Goal: Task Accomplishment & Management: Manage account settings

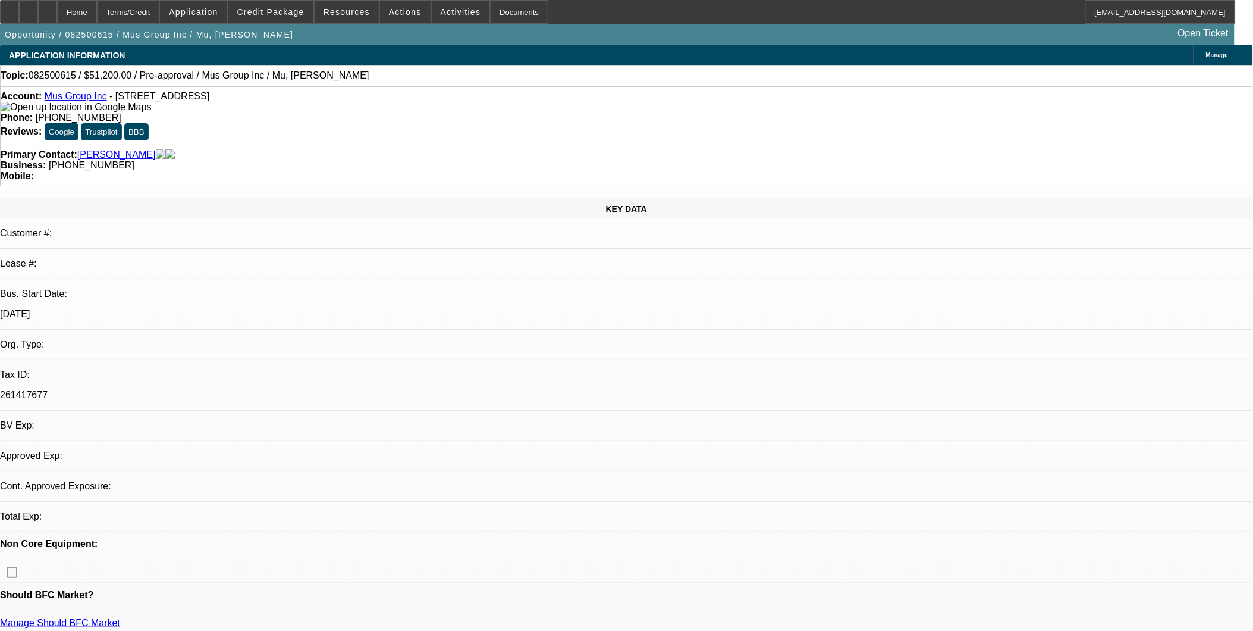
select select "0.2"
select select "2"
select select "0.1"
select select "2"
select select "1"
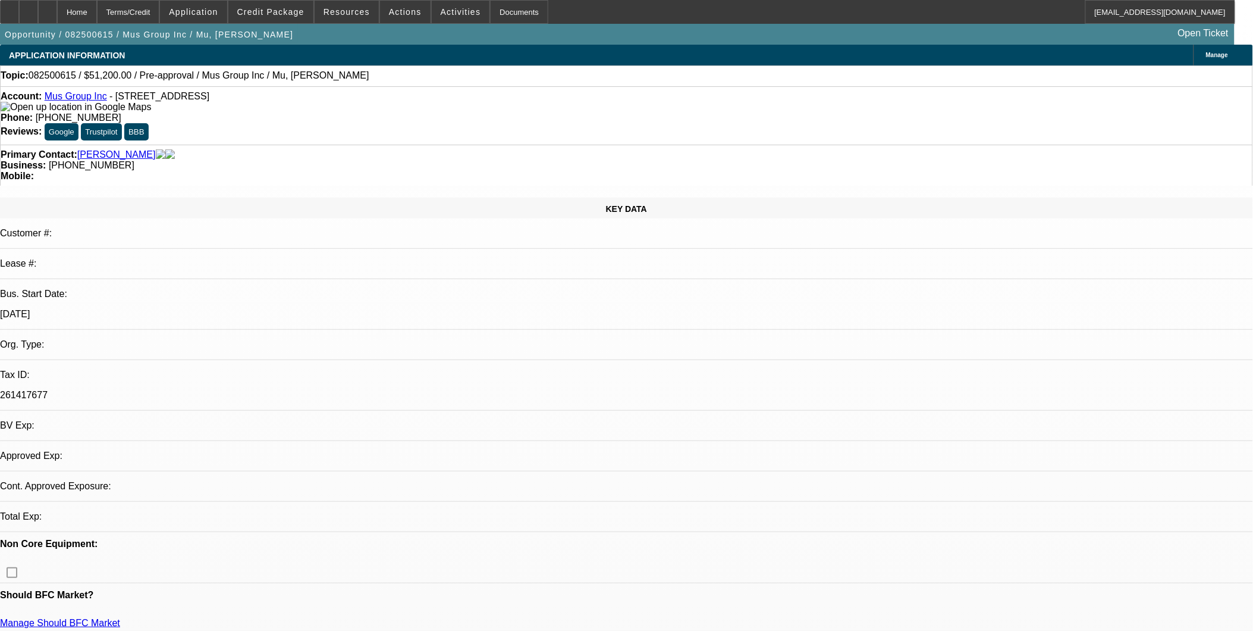
select select "4"
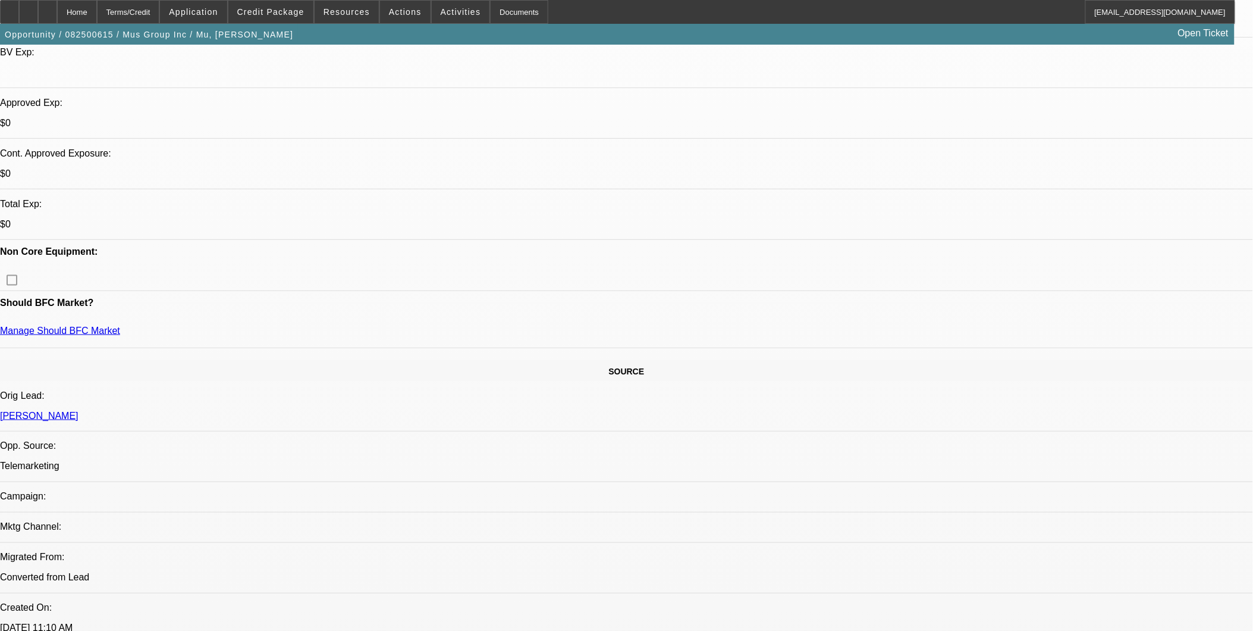
scroll to position [396, 0]
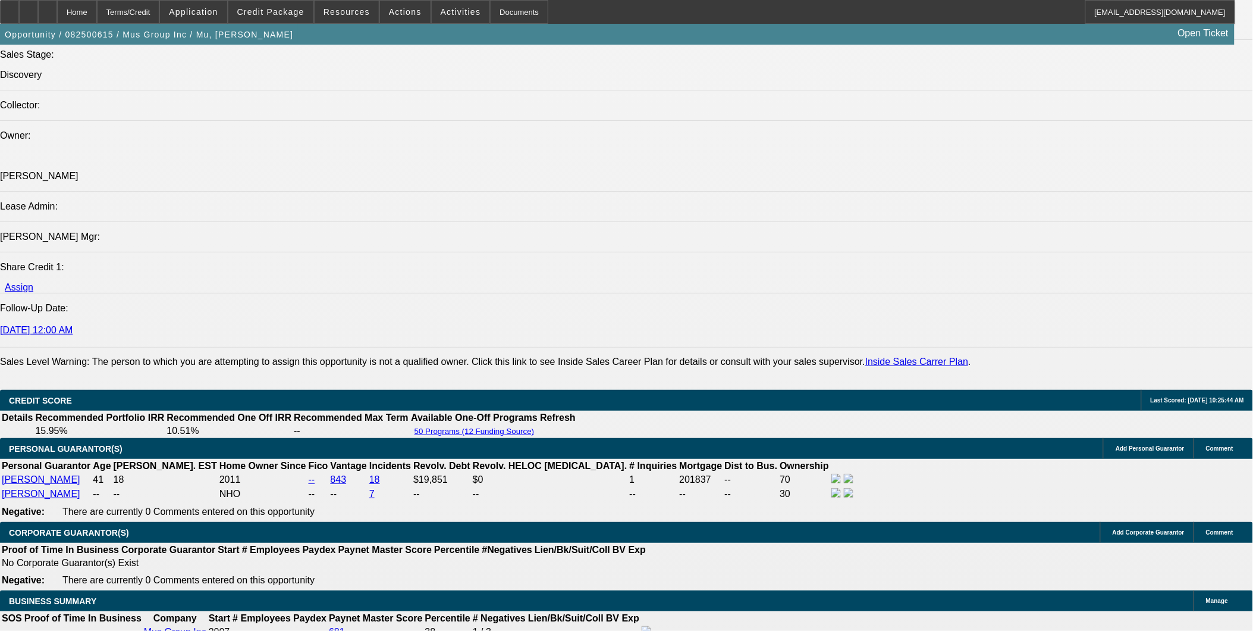
scroll to position [1454, 0]
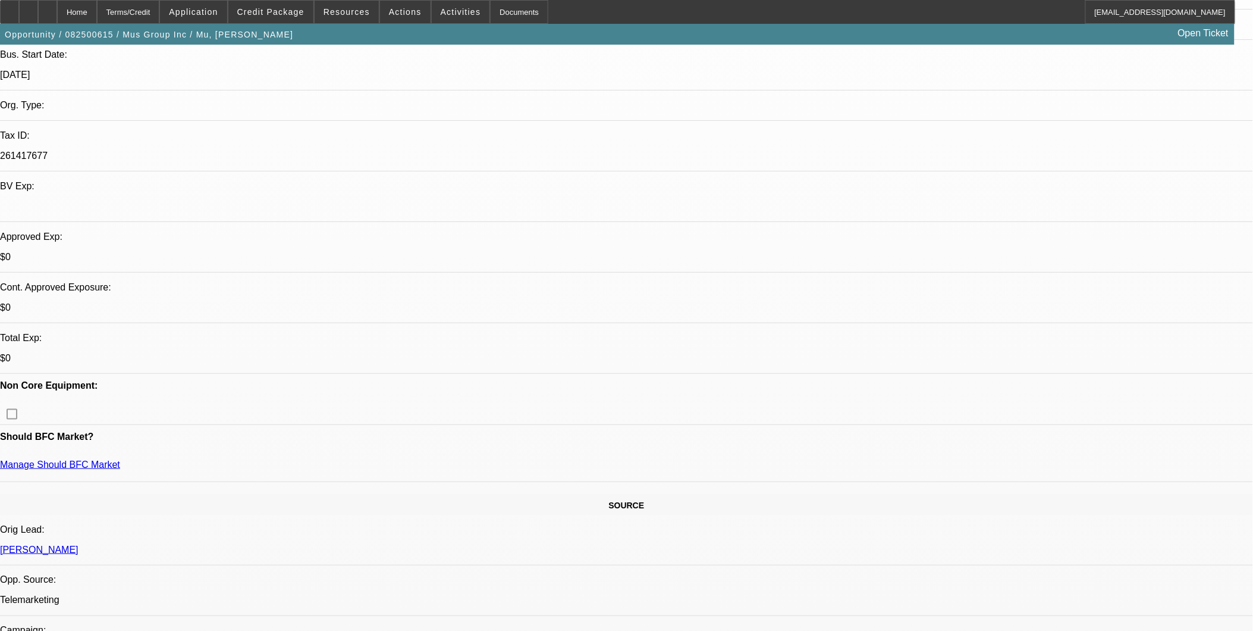
scroll to position [264, 0]
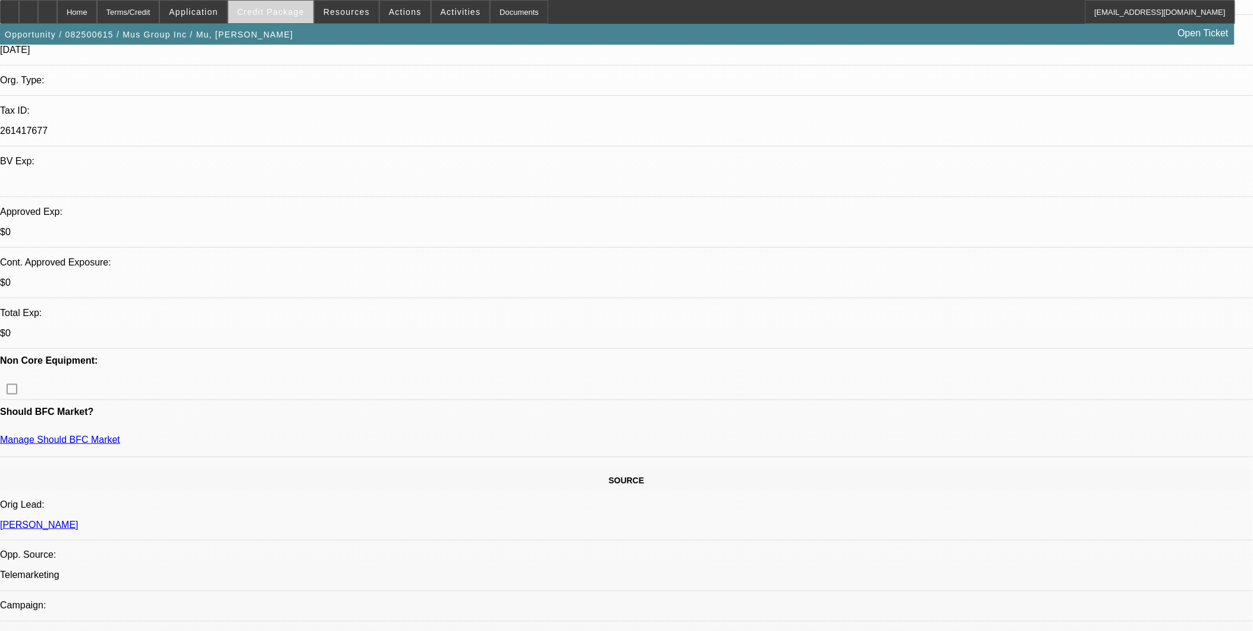
click at [281, 3] on span at bounding box center [270, 12] width 85 height 29
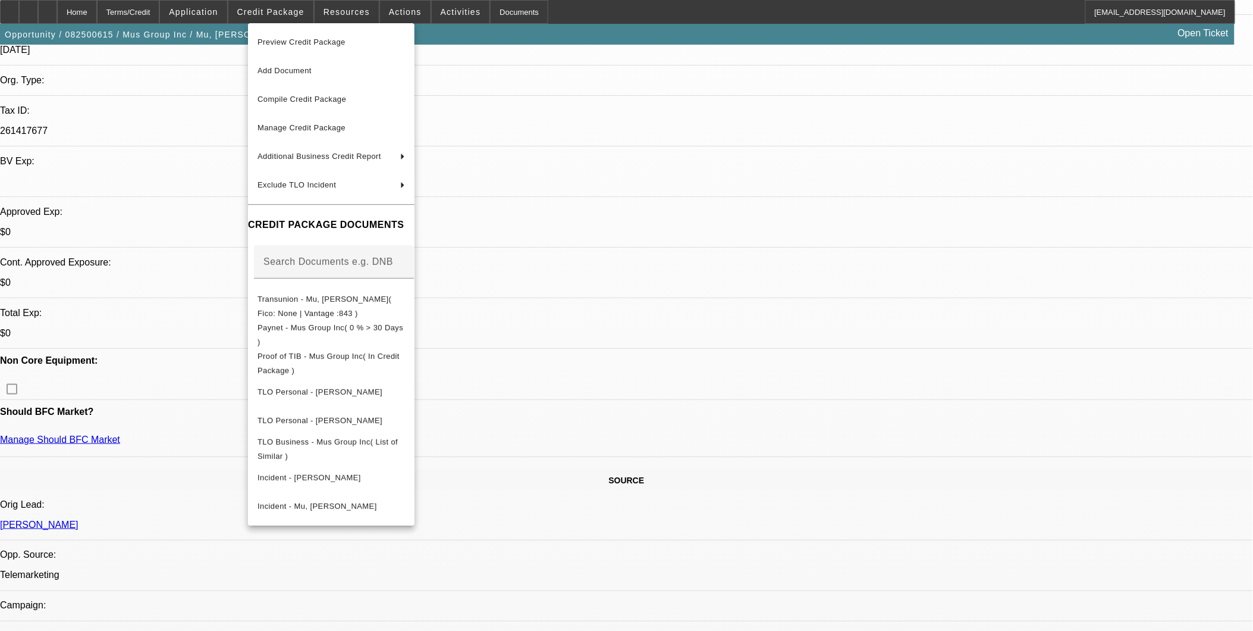
click at [626, 174] on div at bounding box center [626, 315] width 1253 height 631
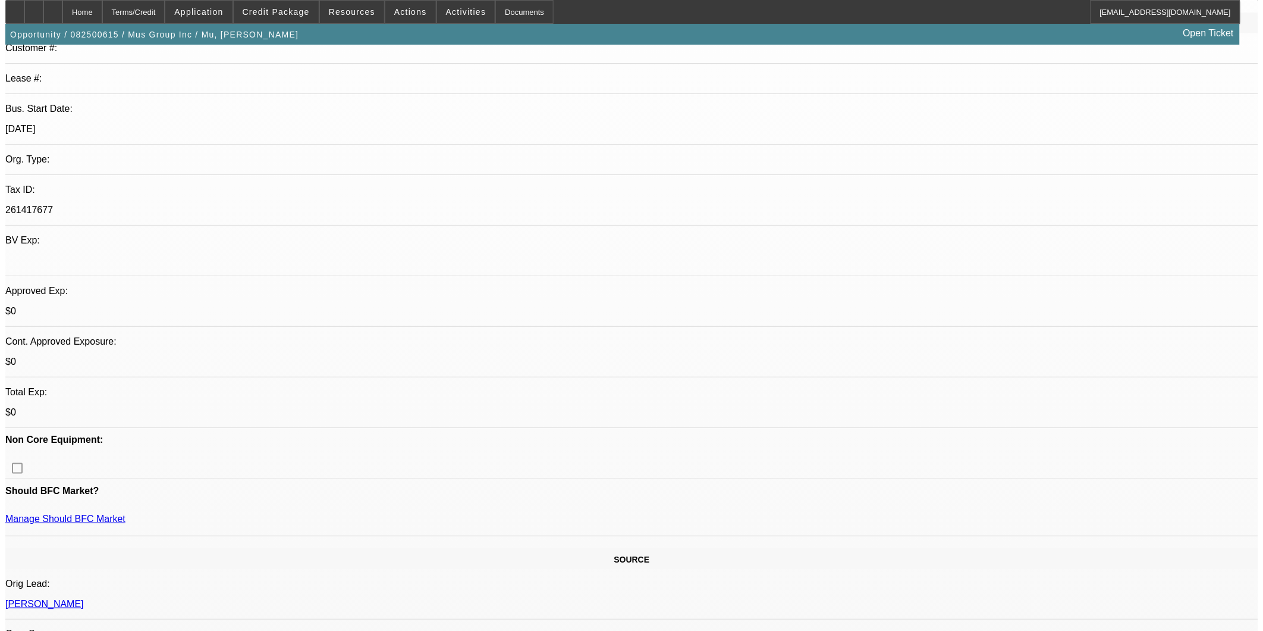
scroll to position [0, 0]
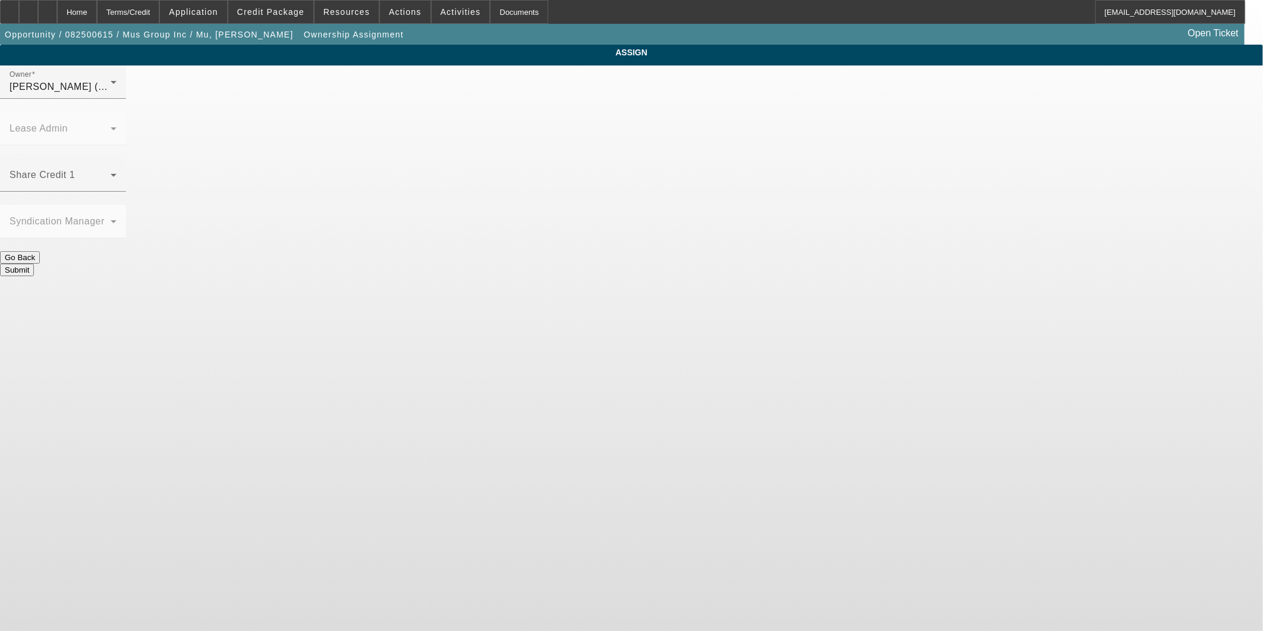
click at [111, 94] on div "Fredericks, Jack (Lvl 1)" at bounding box center [60, 87] width 101 height 14
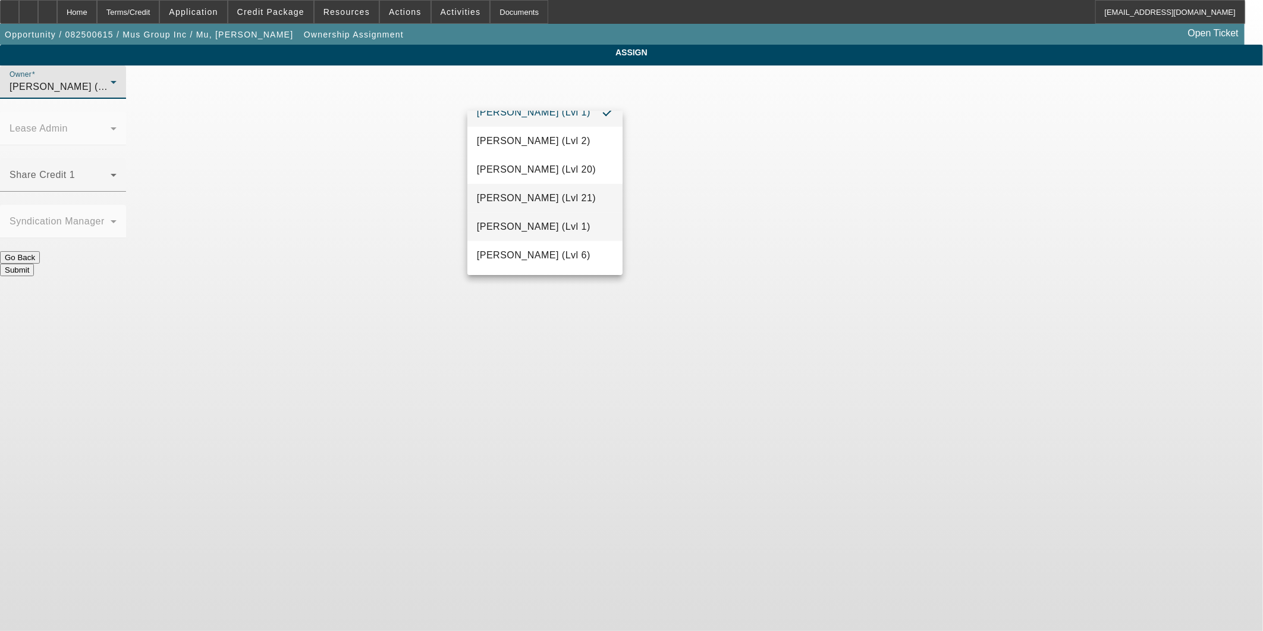
scroll to position [563, 0]
click at [539, 222] on span "Haraden, Amanda (Lvl 6)" at bounding box center [534, 224] width 114 height 14
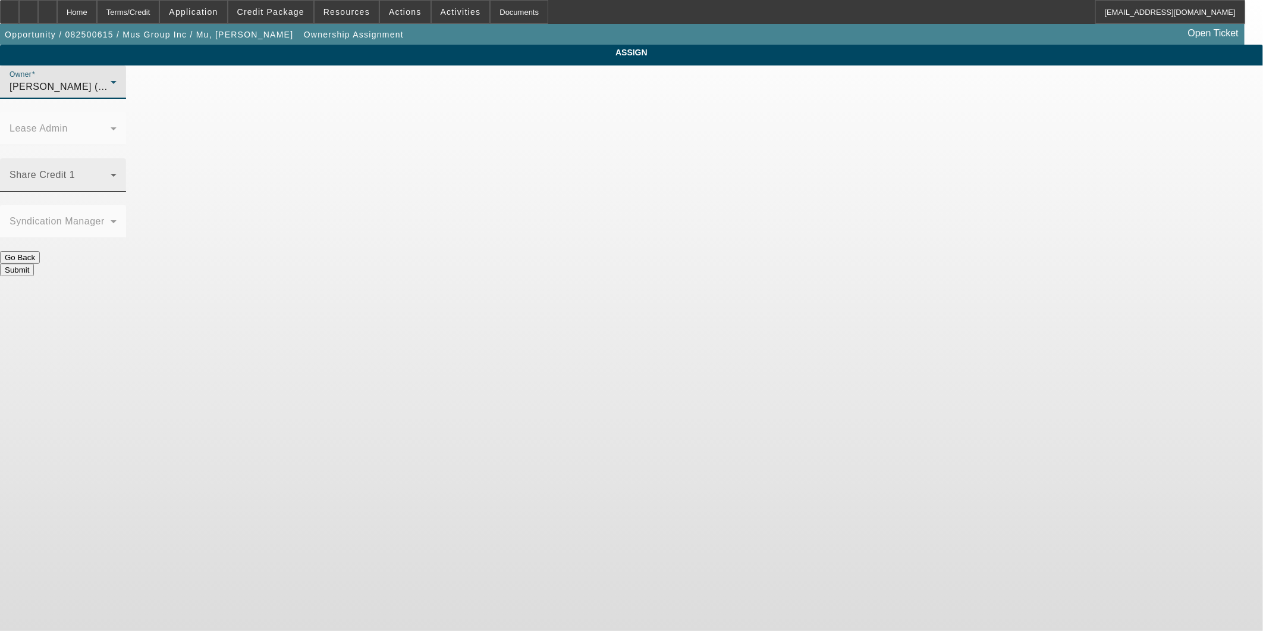
click at [111, 173] on span at bounding box center [60, 180] width 101 height 14
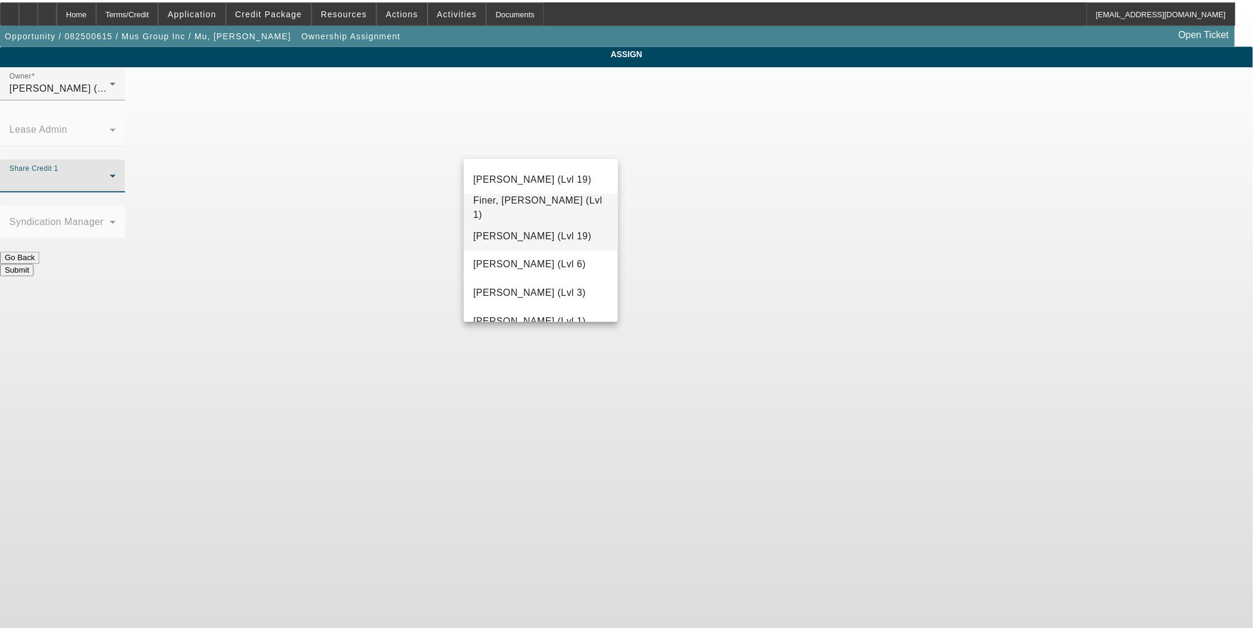
scroll to position [402, 0]
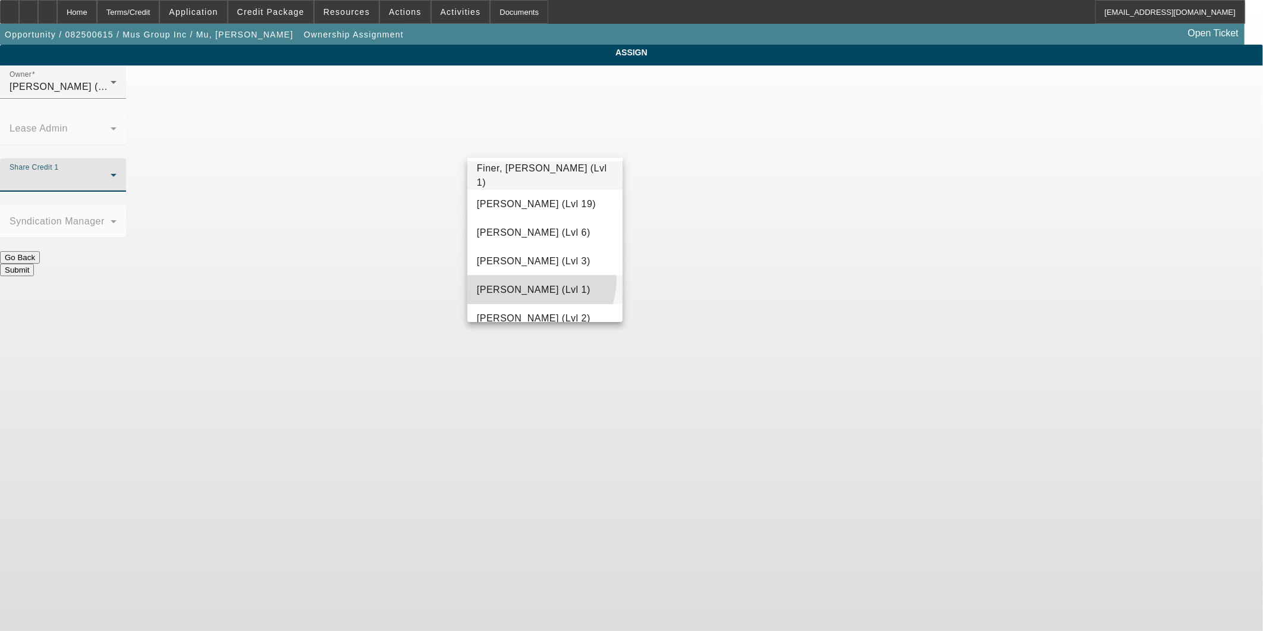
click at [534, 278] on mat-option "Fredericks, Jack (Lvl 1)" at bounding box center [545, 289] width 155 height 29
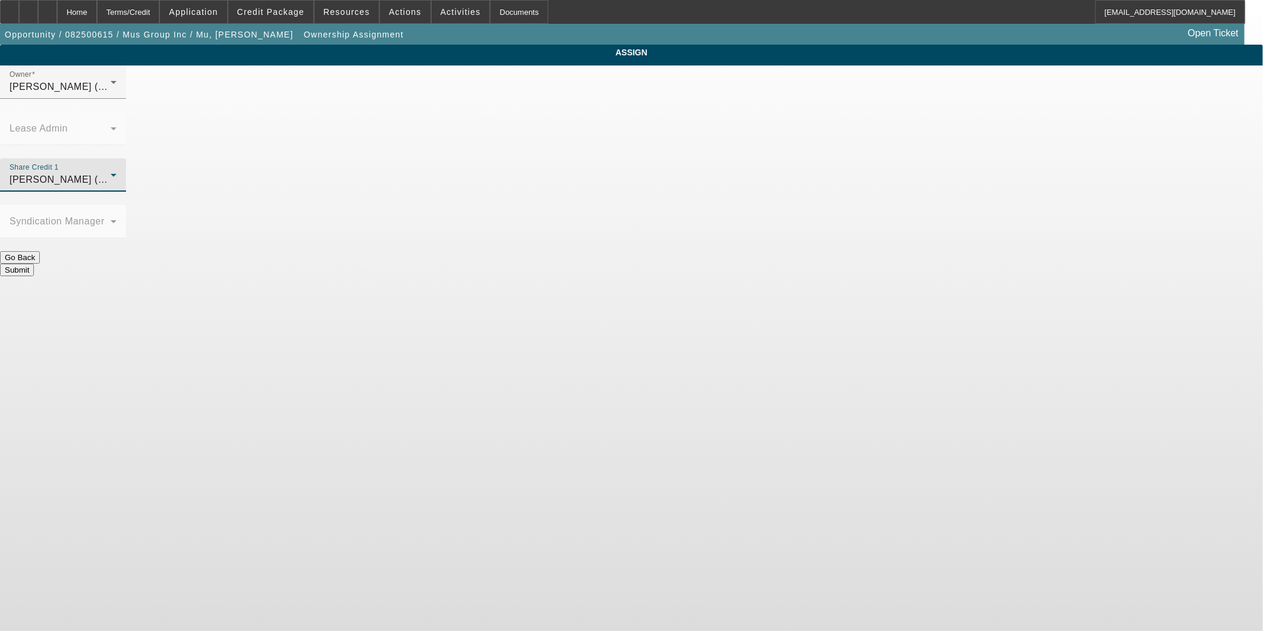
click at [34, 264] on button "Submit" at bounding box center [17, 270] width 34 height 12
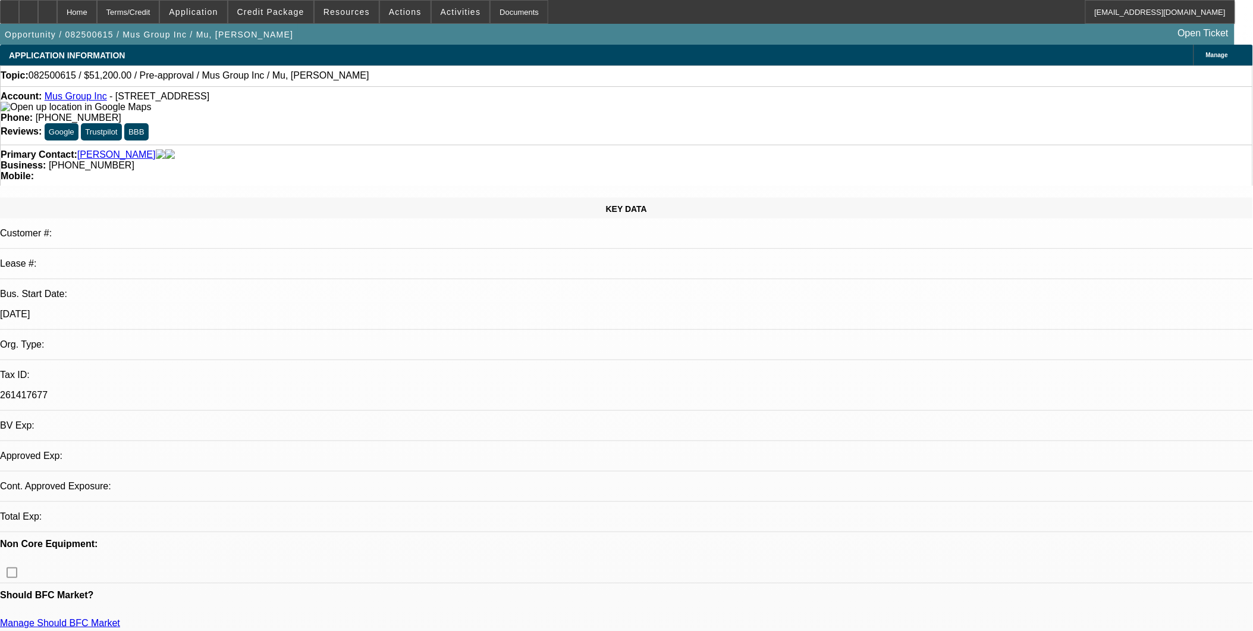
select select "0.2"
select select "2"
select select "0.1"
select select "4"
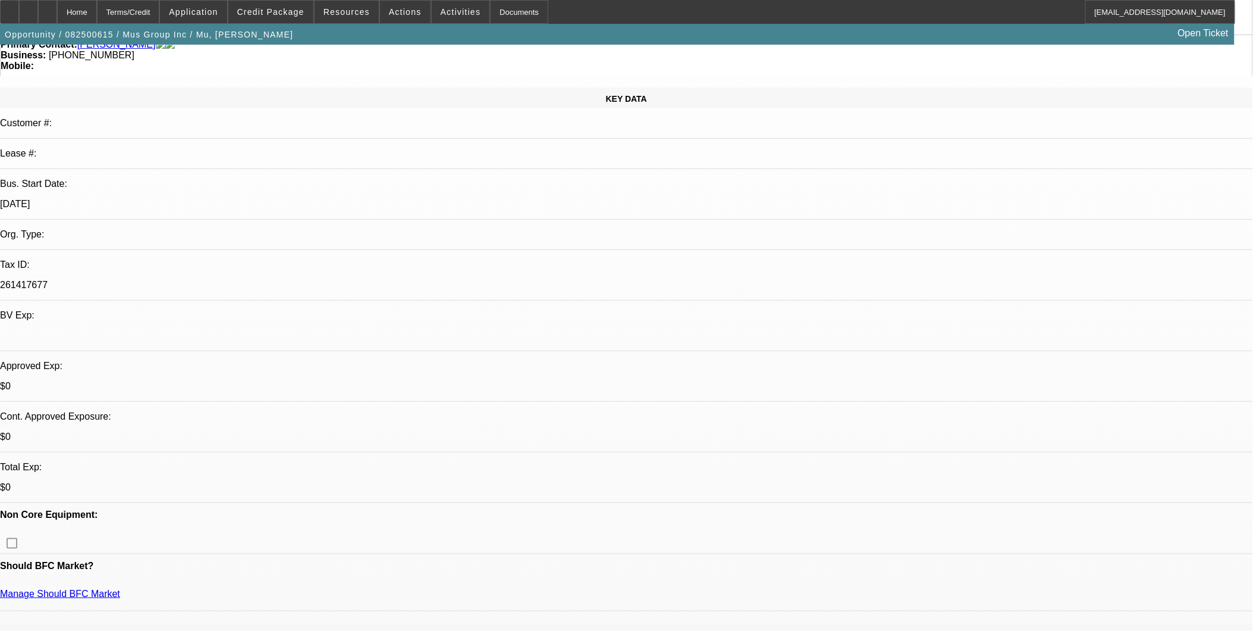
scroll to position [132, 0]
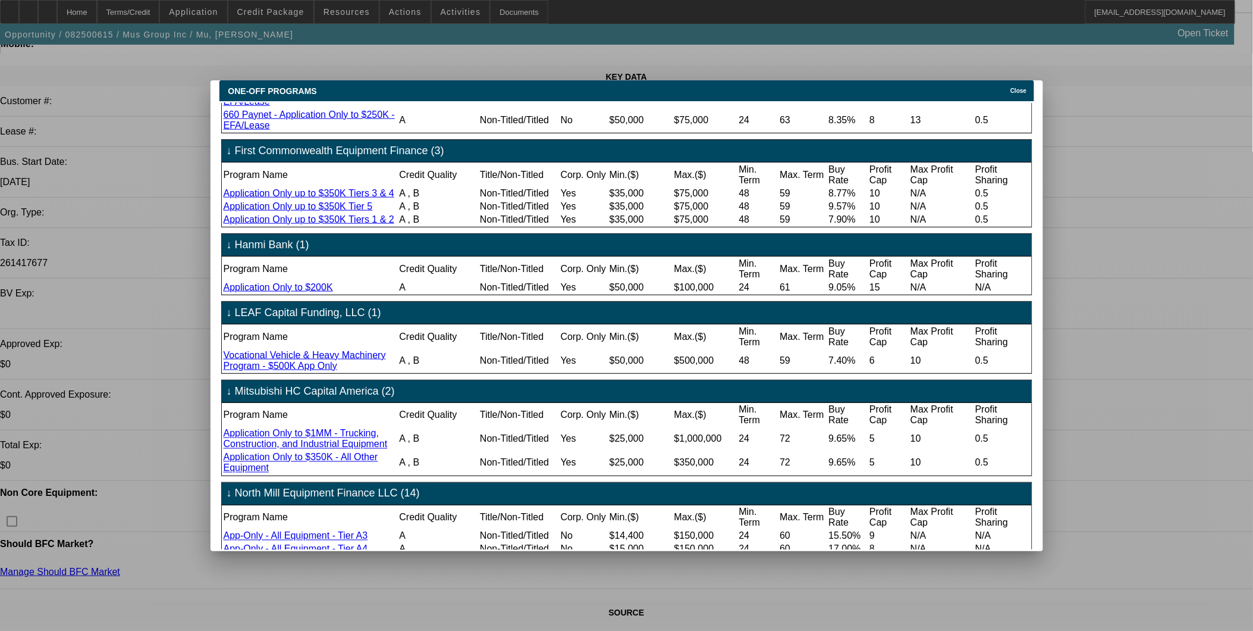
scroll to position [528, 0]
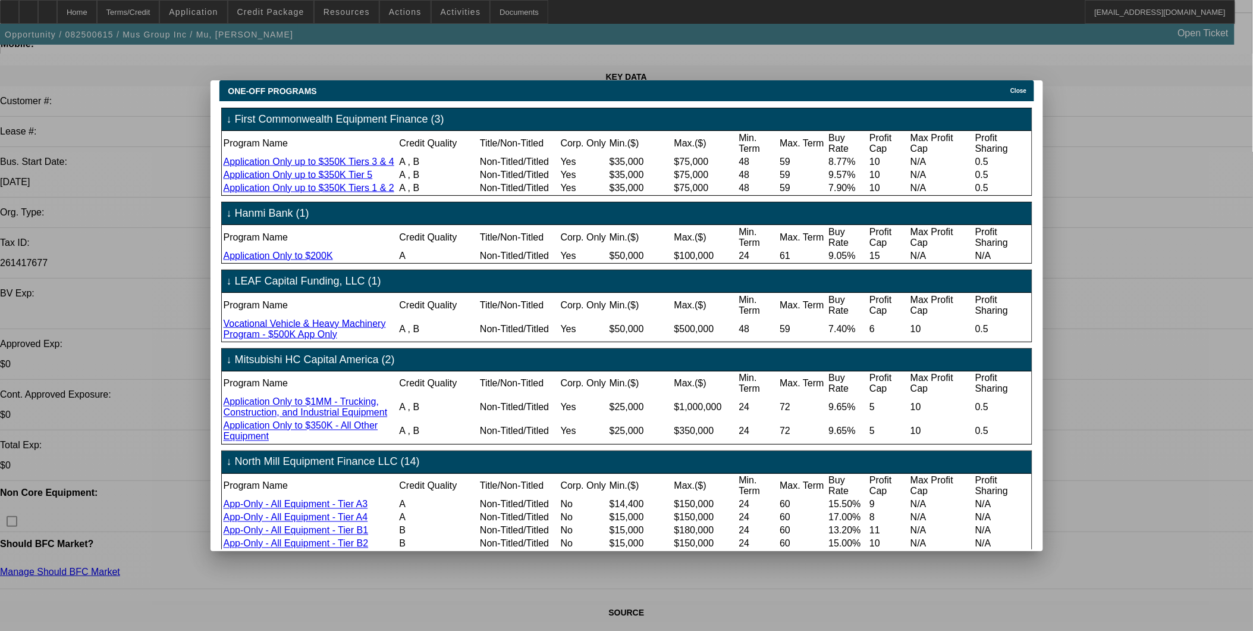
click at [626, 87] on span "Close" at bounding box center [1019, 90] width 16 height 7
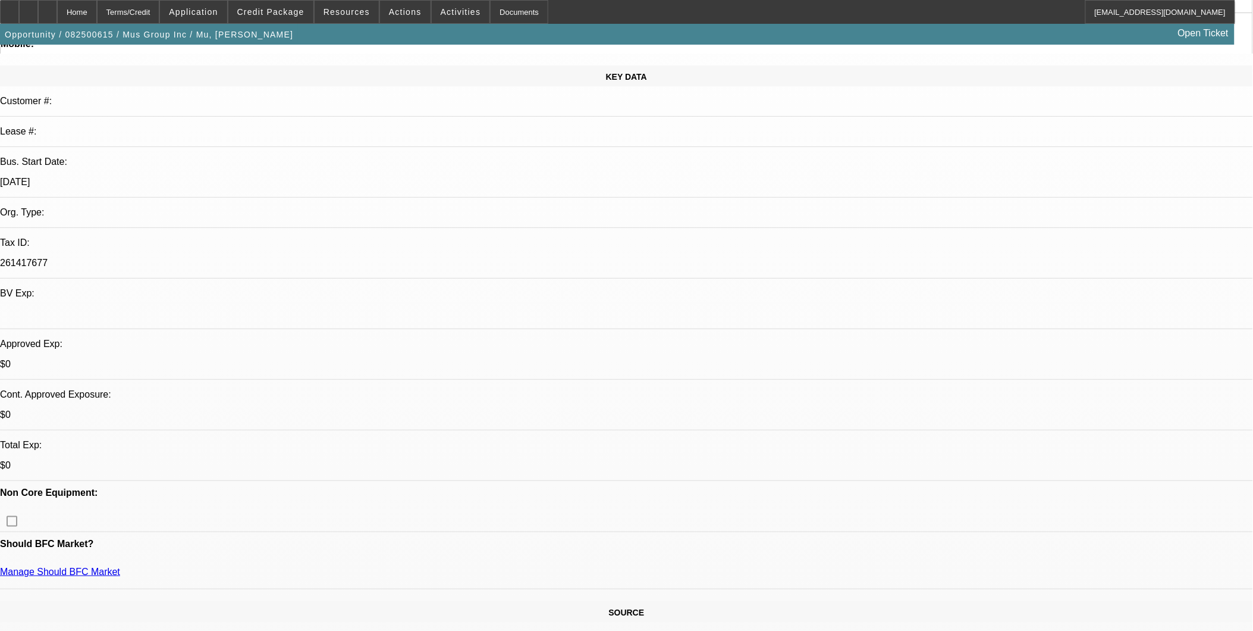
scroll to position [0, 0]
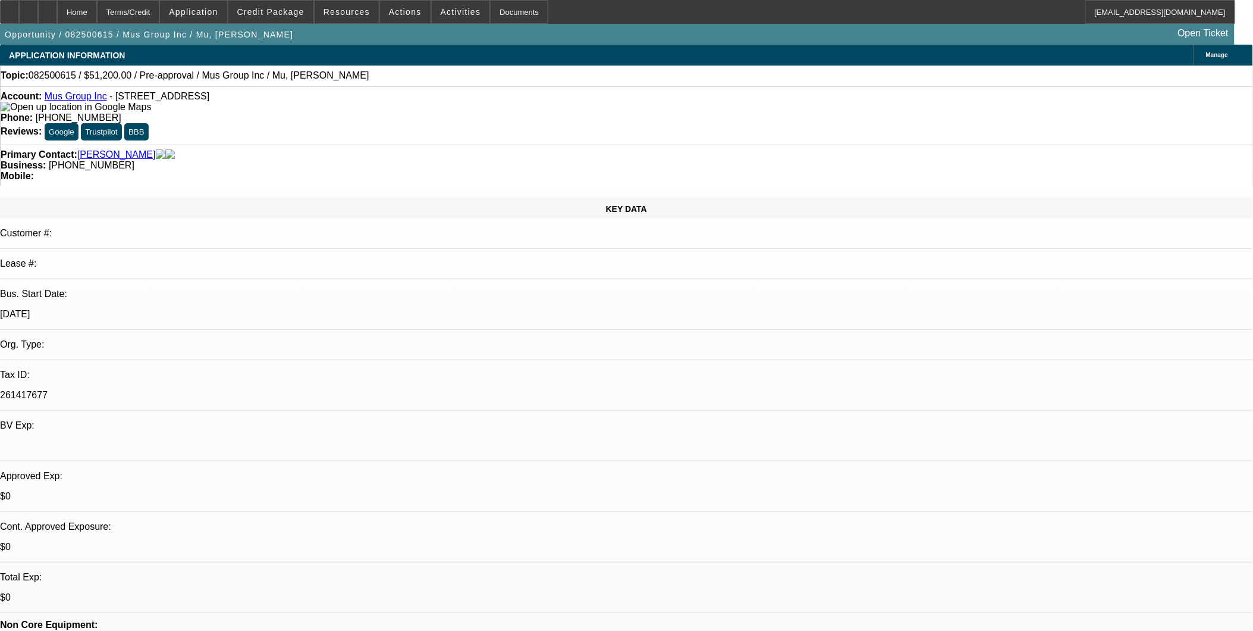
click at [80, 98] on link "Mus Group Inc" at bounding box center [76, 96] width 62 height 10
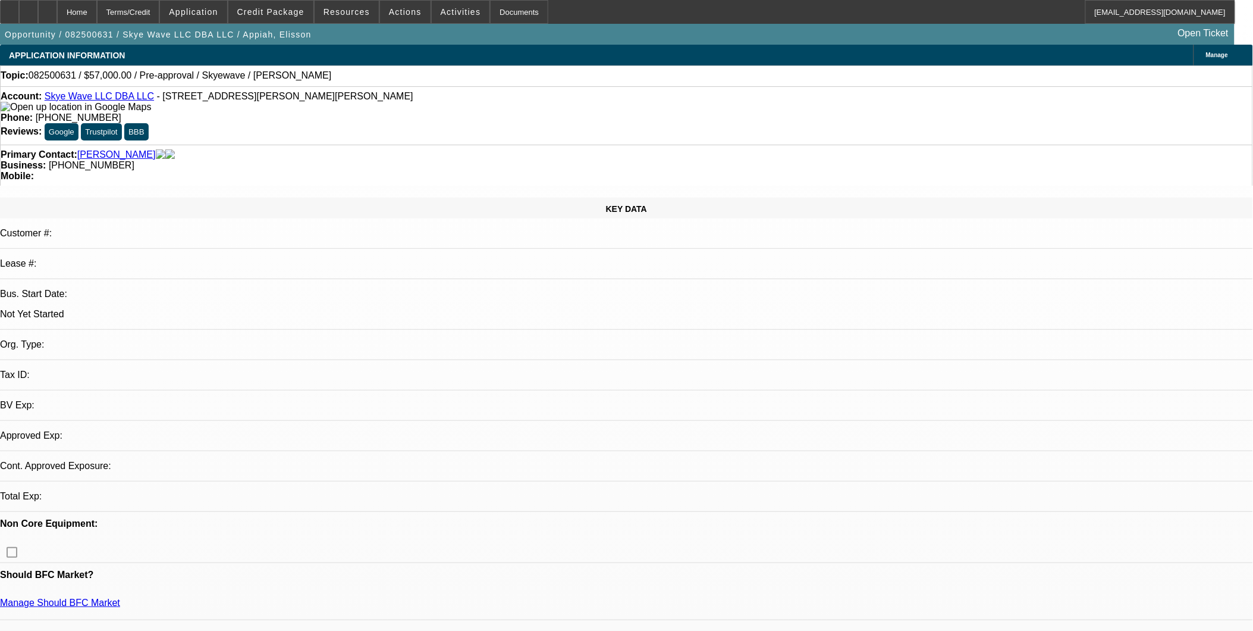
select select "0"
select select "2"
select select "0.1"
select select "2"
select select "1"
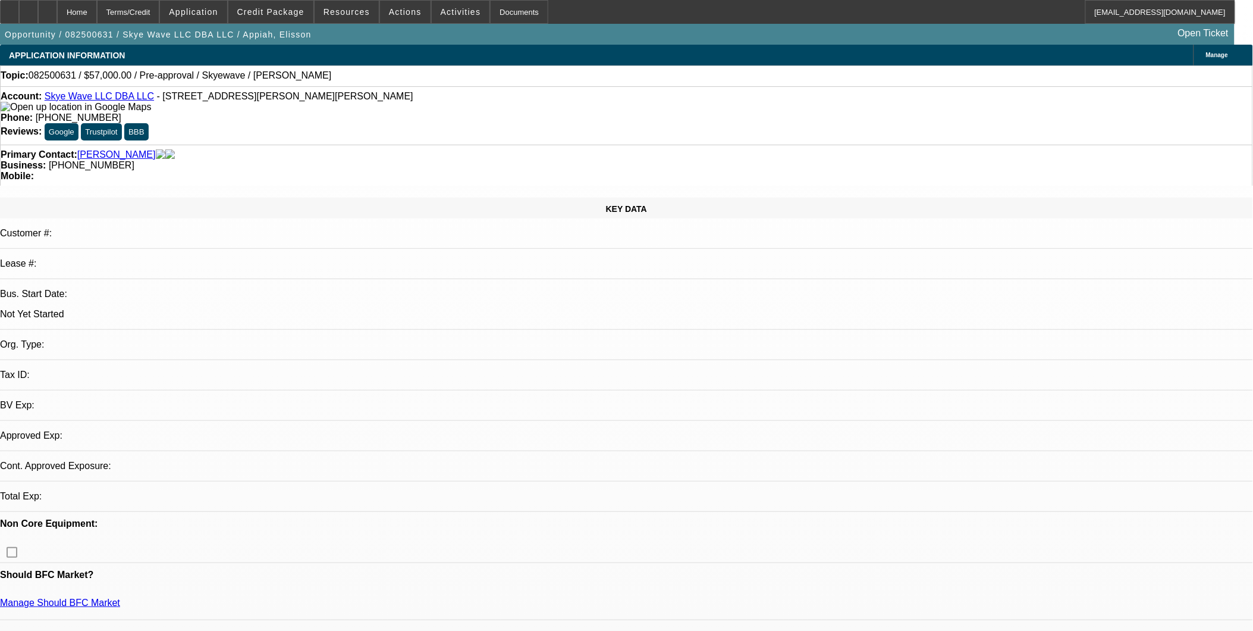
select select "4"
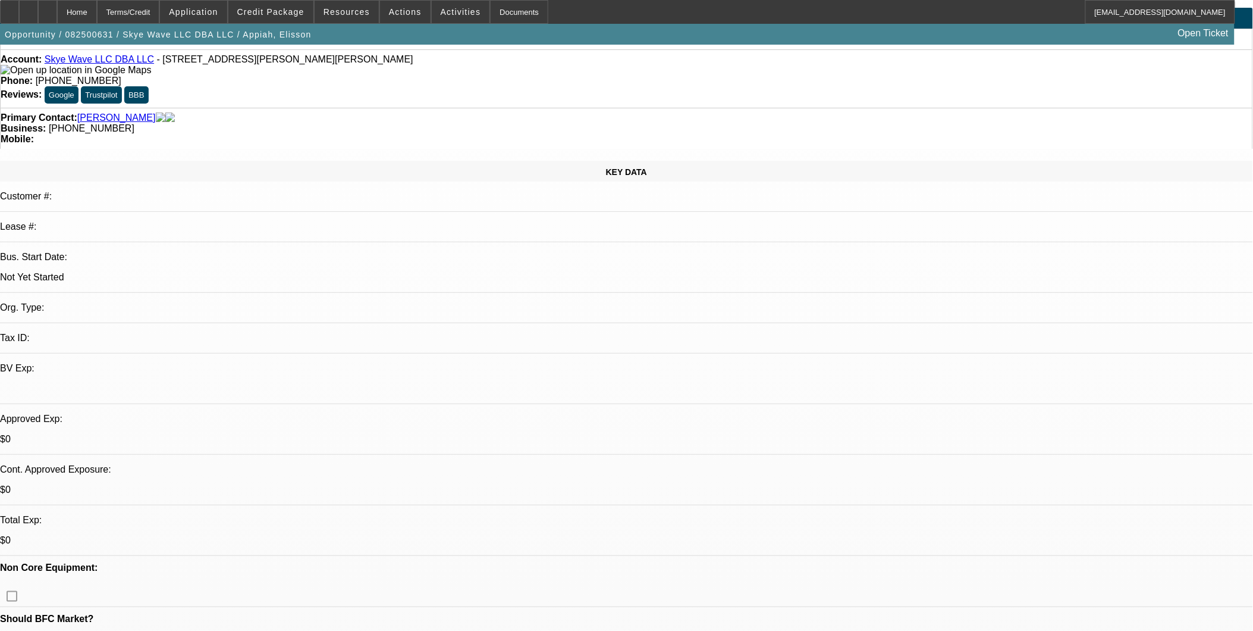
scroll to position [66, 0]
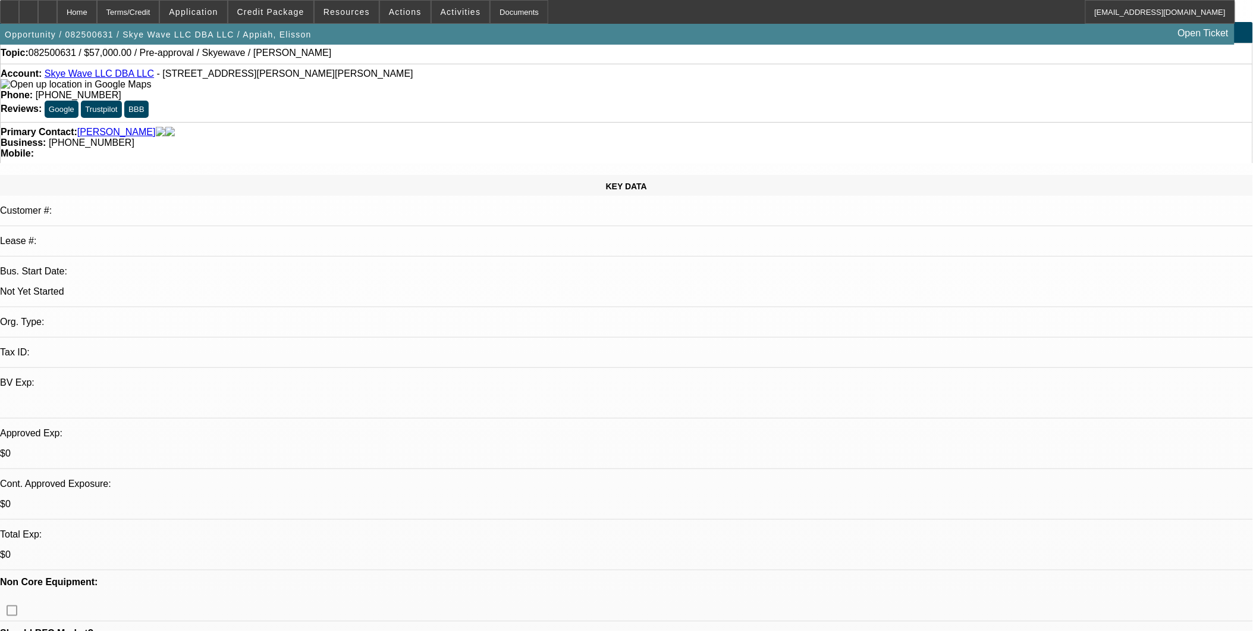
scroll to position [0, 0]
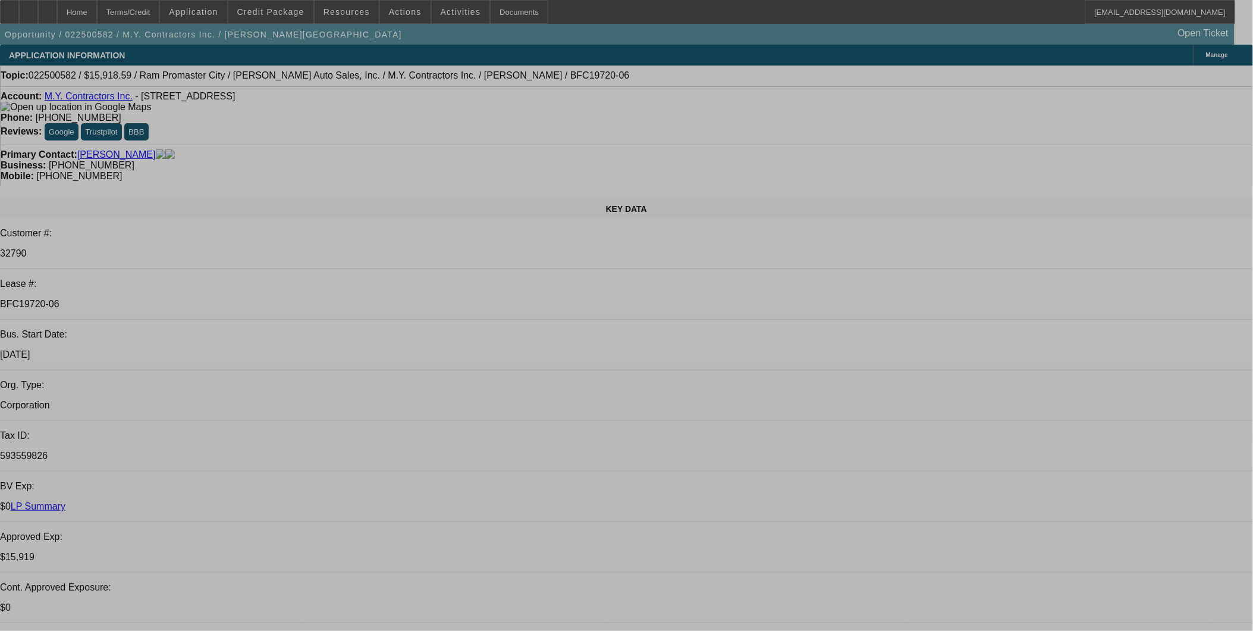
select select "0"
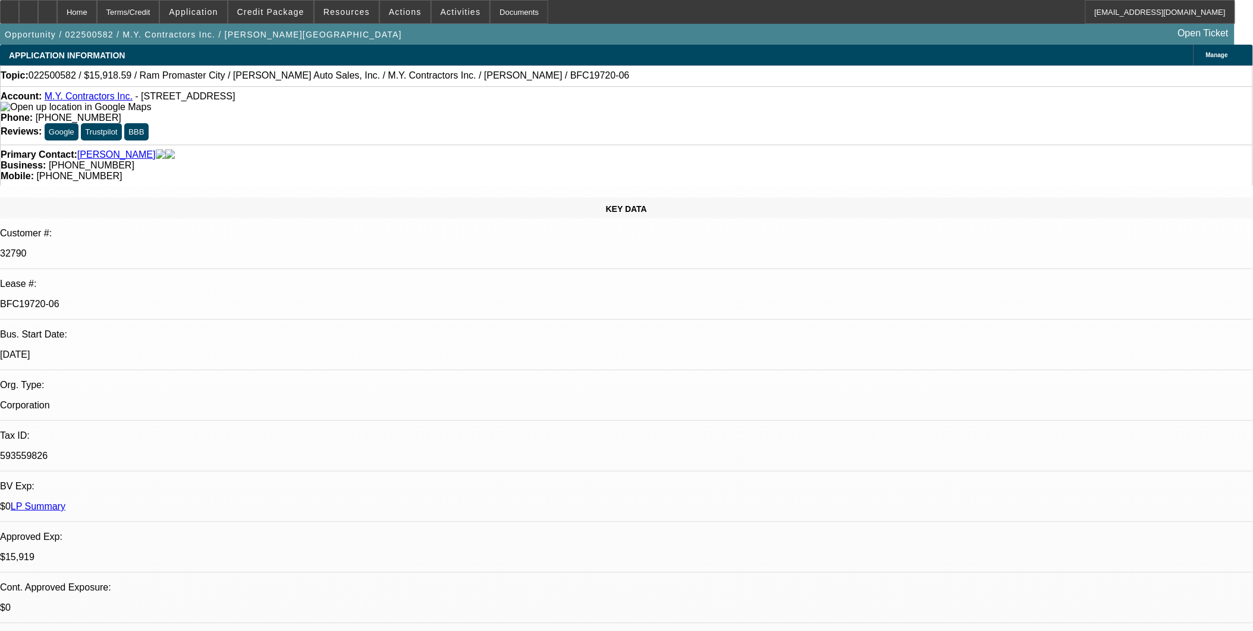
select select "0"
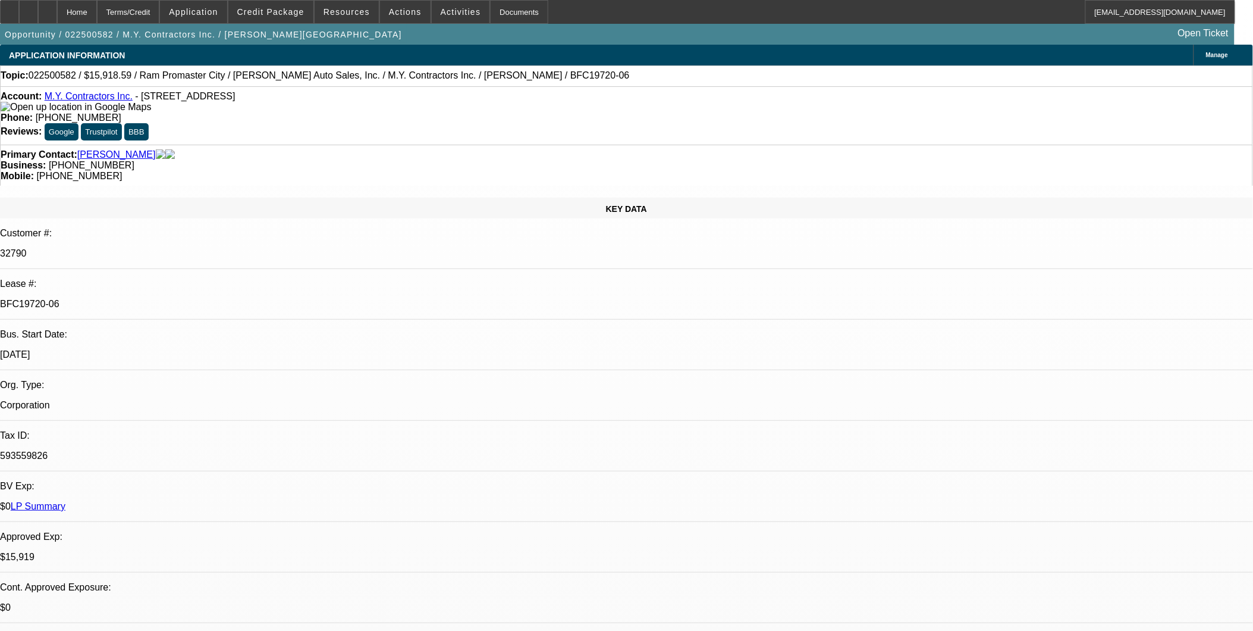
select select "0"
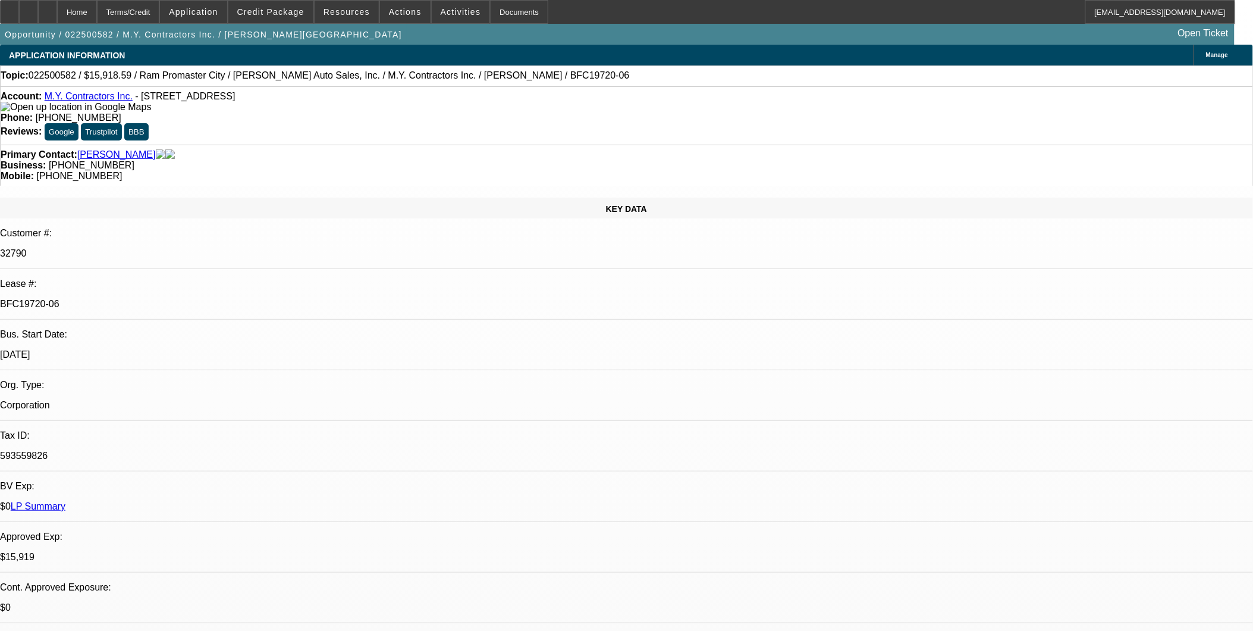
select select "0"
select select "1"
select select "3"
select select "6"
select select "1"
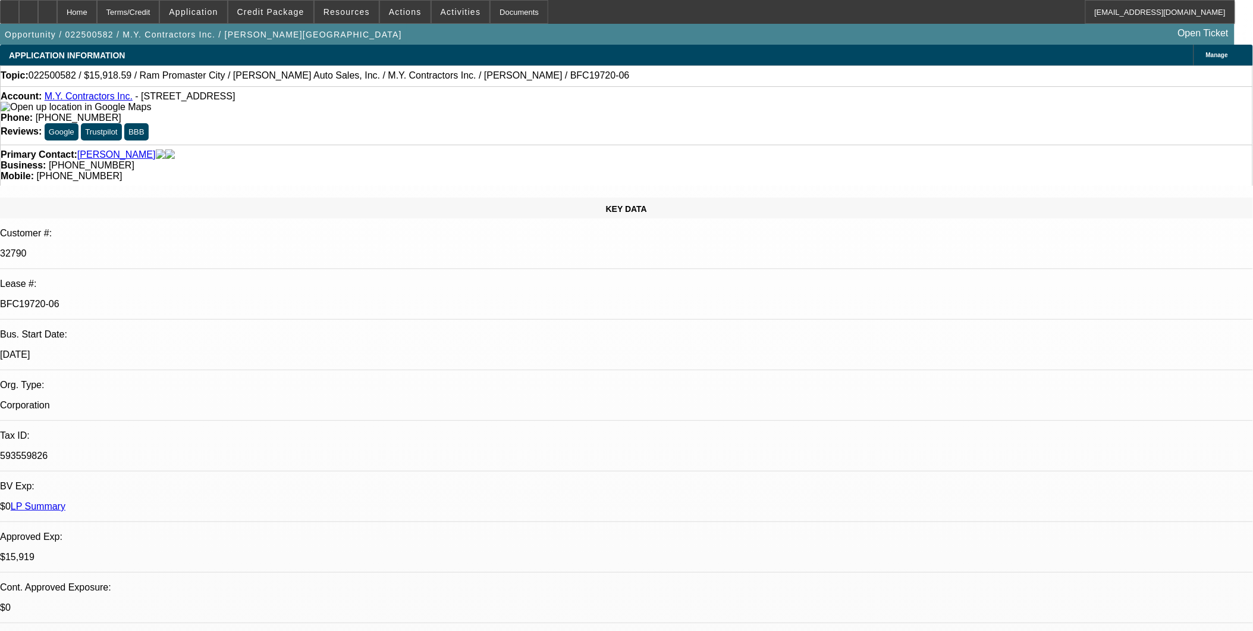
select select "1"
select select "6"
select select "1"
select select "6"
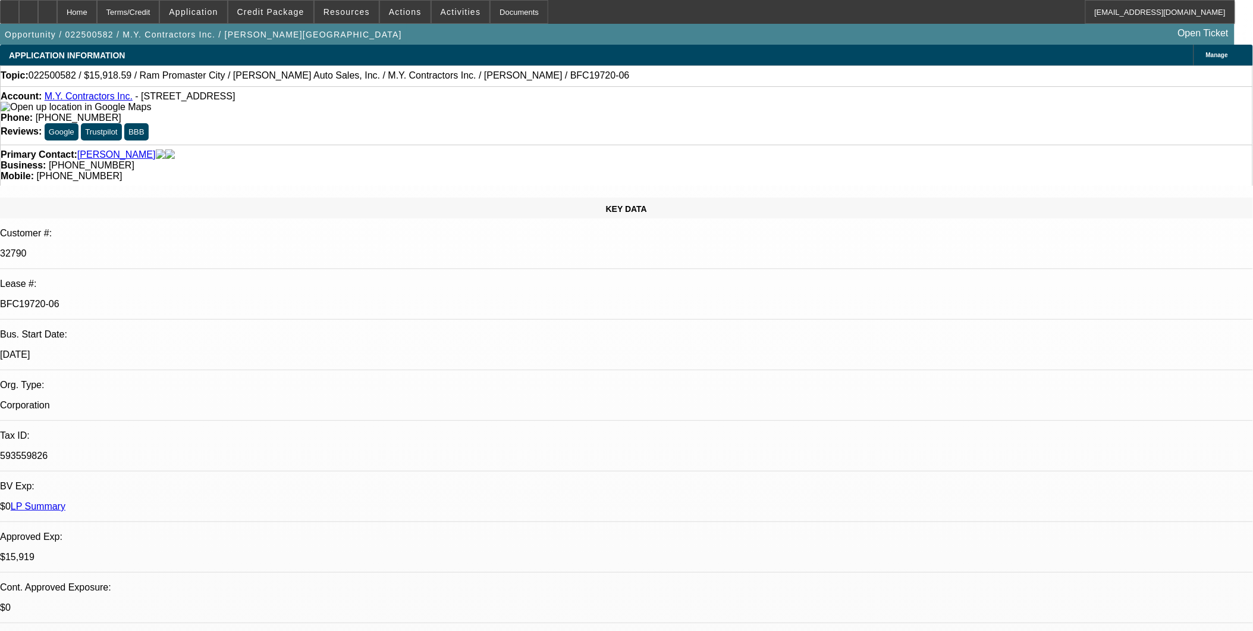
select select "1"
select select "6"
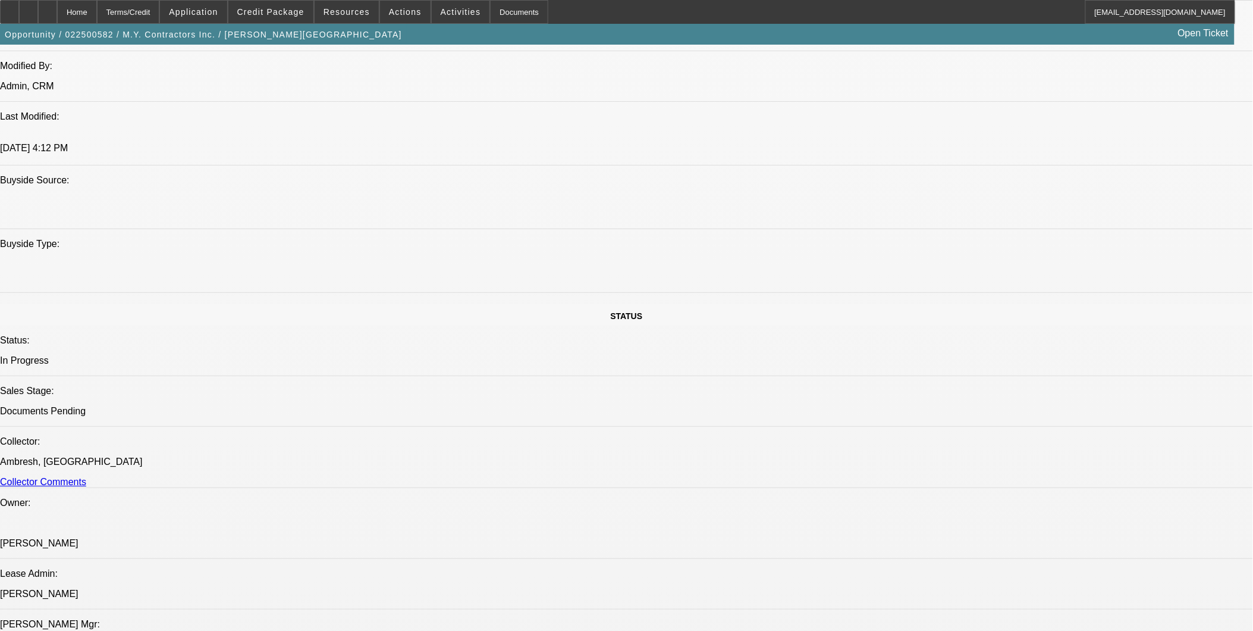
scroll to position [1123, 0]
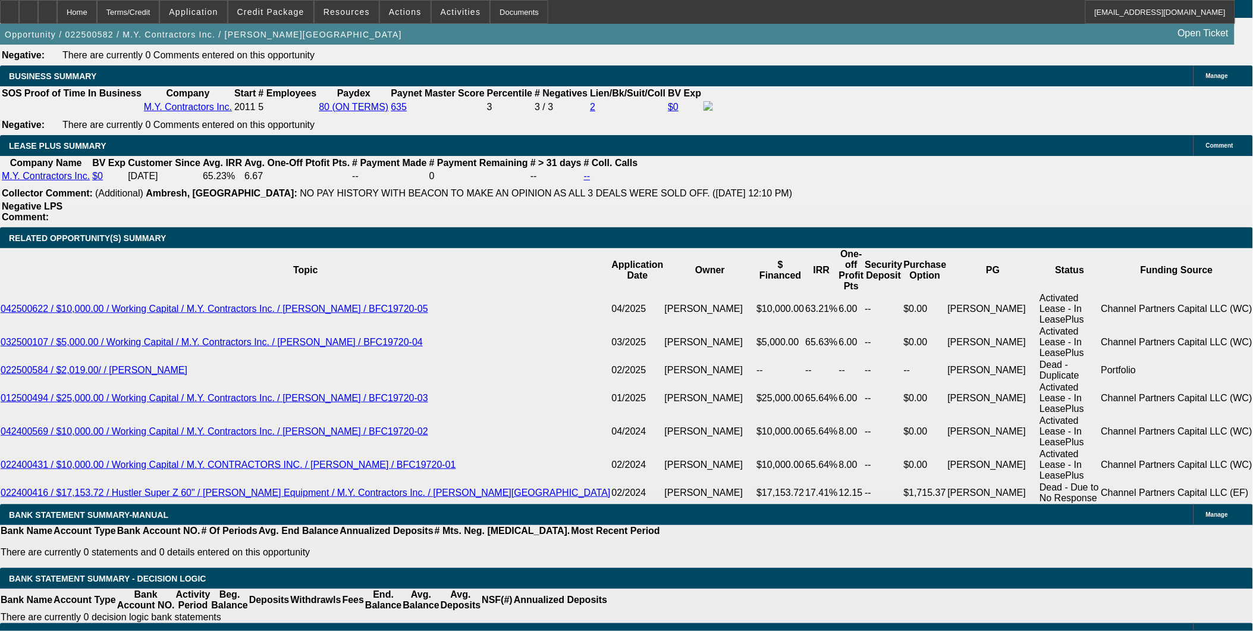
scroll to position [2115, 0]
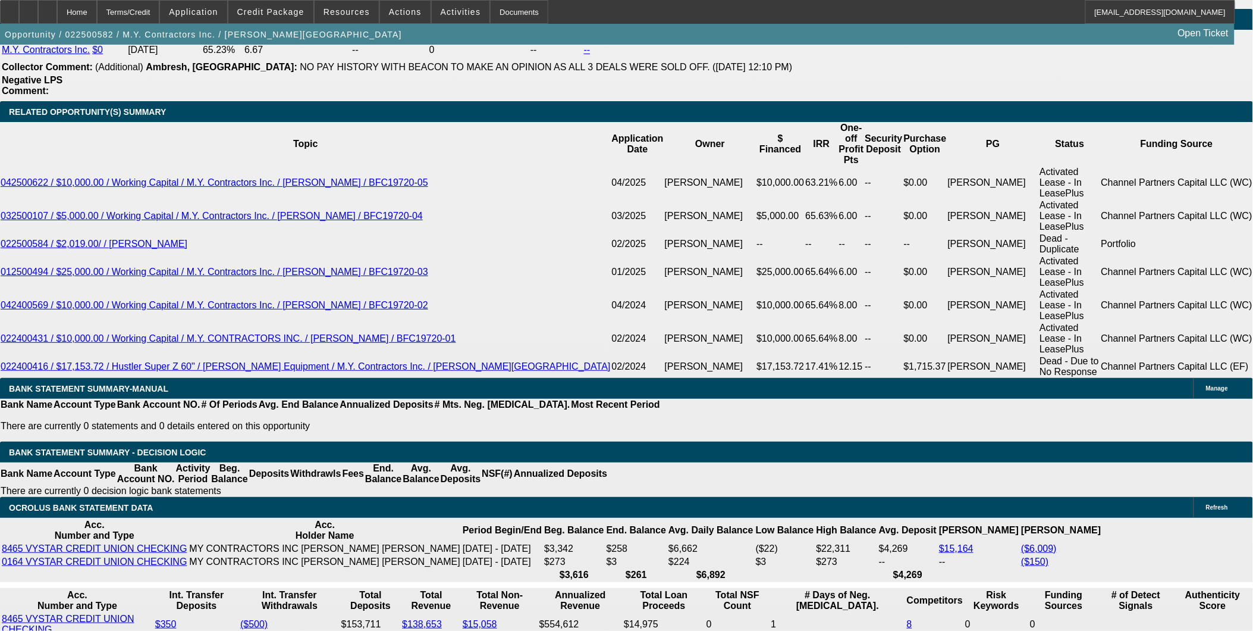
scroll to position [2247, 0]
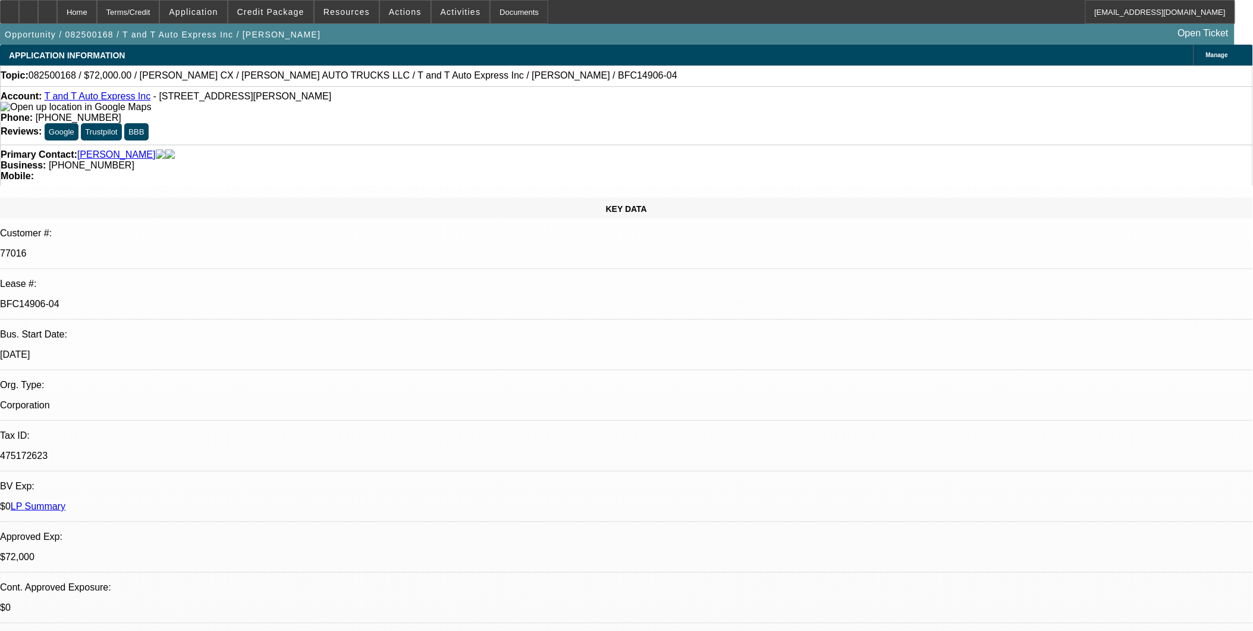
select select "0"
select select "0.1"
select select "0"
select select "0.1"
select select "0"
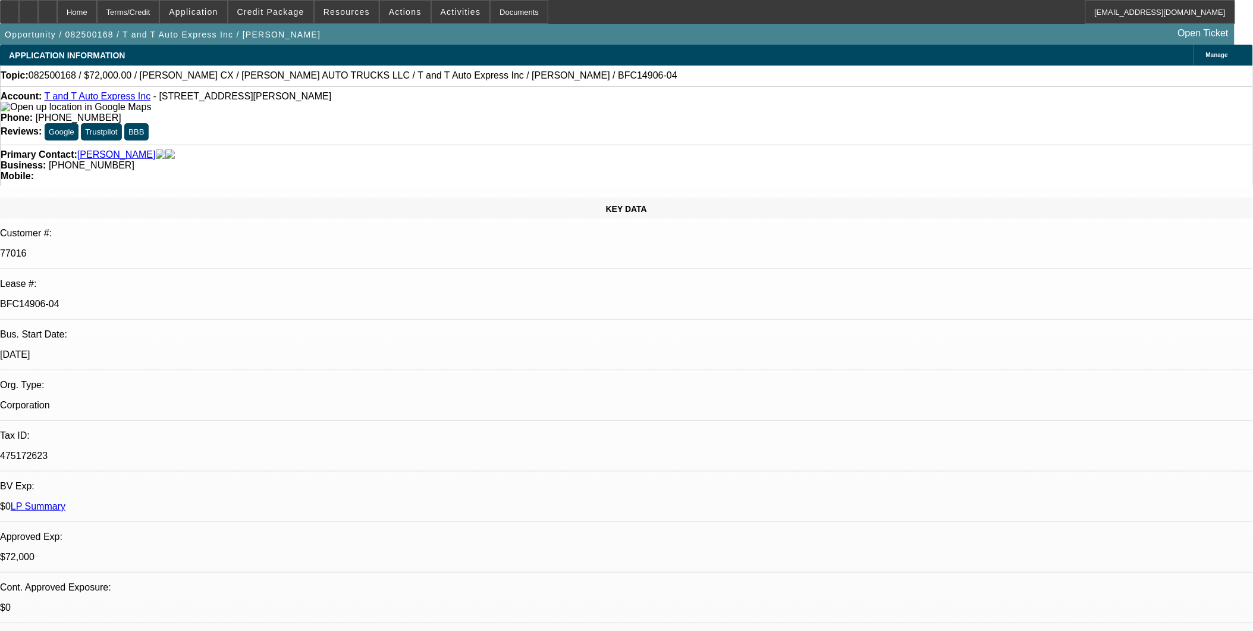
select select "0.1"
select select "0.15"
select select "2"
select select "0"
select select "1"
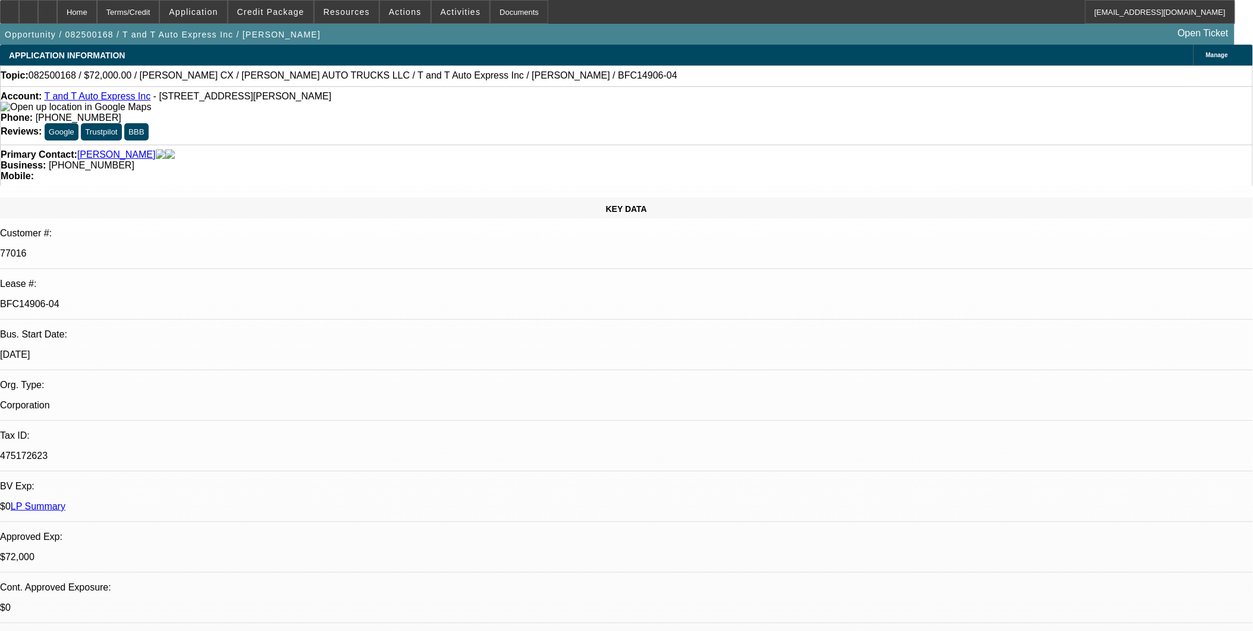
select select "2"
select select "4"
select select "1"
select select "2"
select select "4"
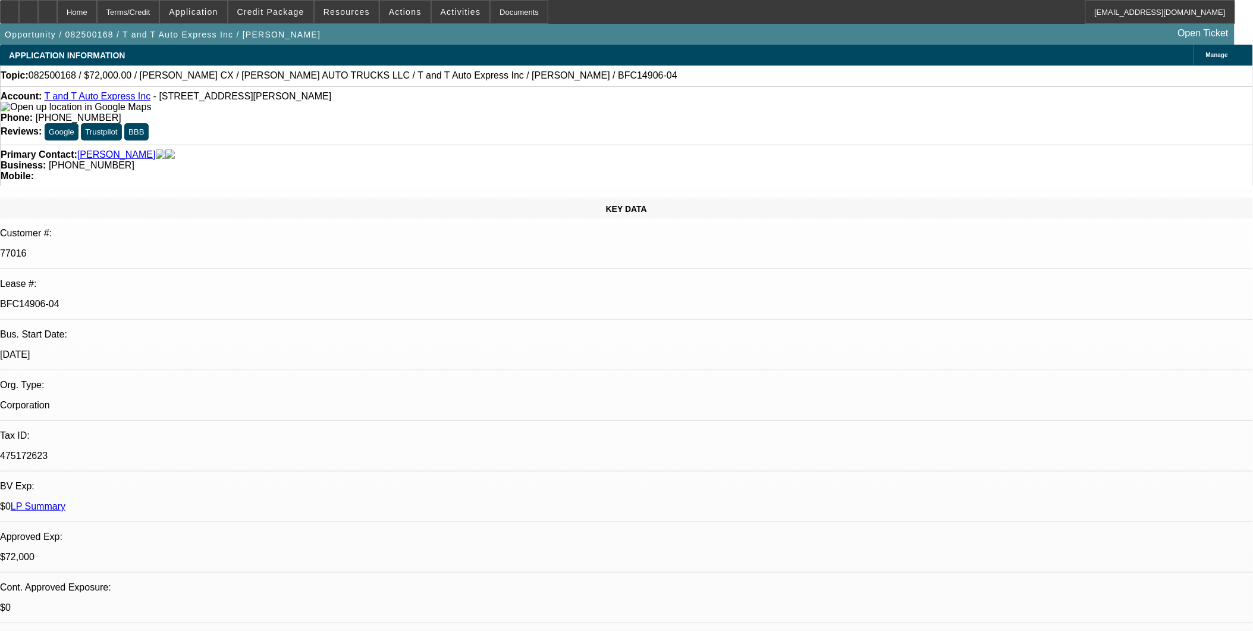
select select "1"
select select "2"
select select "4"
select select "1"
select select "2"
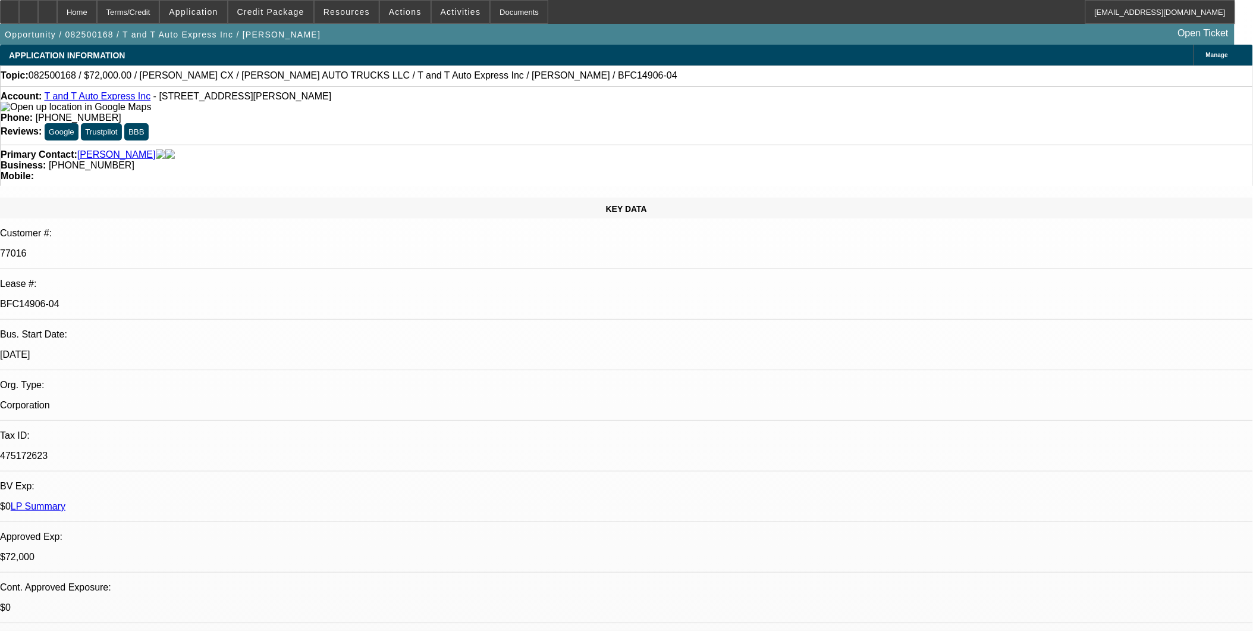
select select "6"
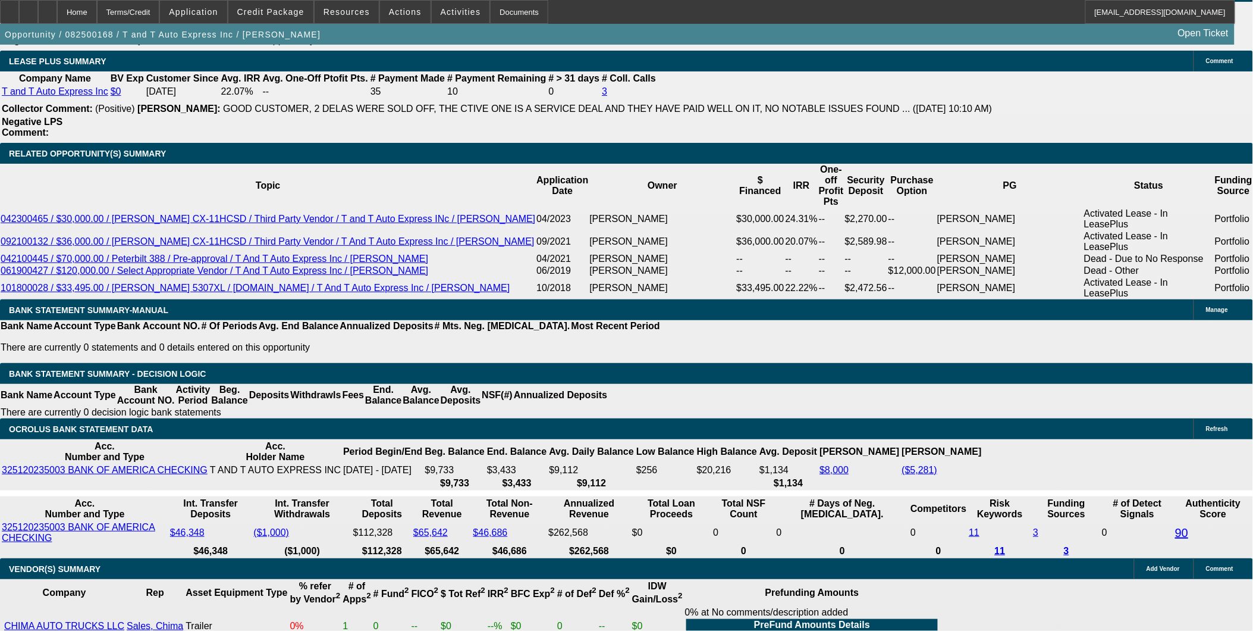
scroll to position [2115, 0]
